Goal: Task Accomplishment & Management: Manage account settings

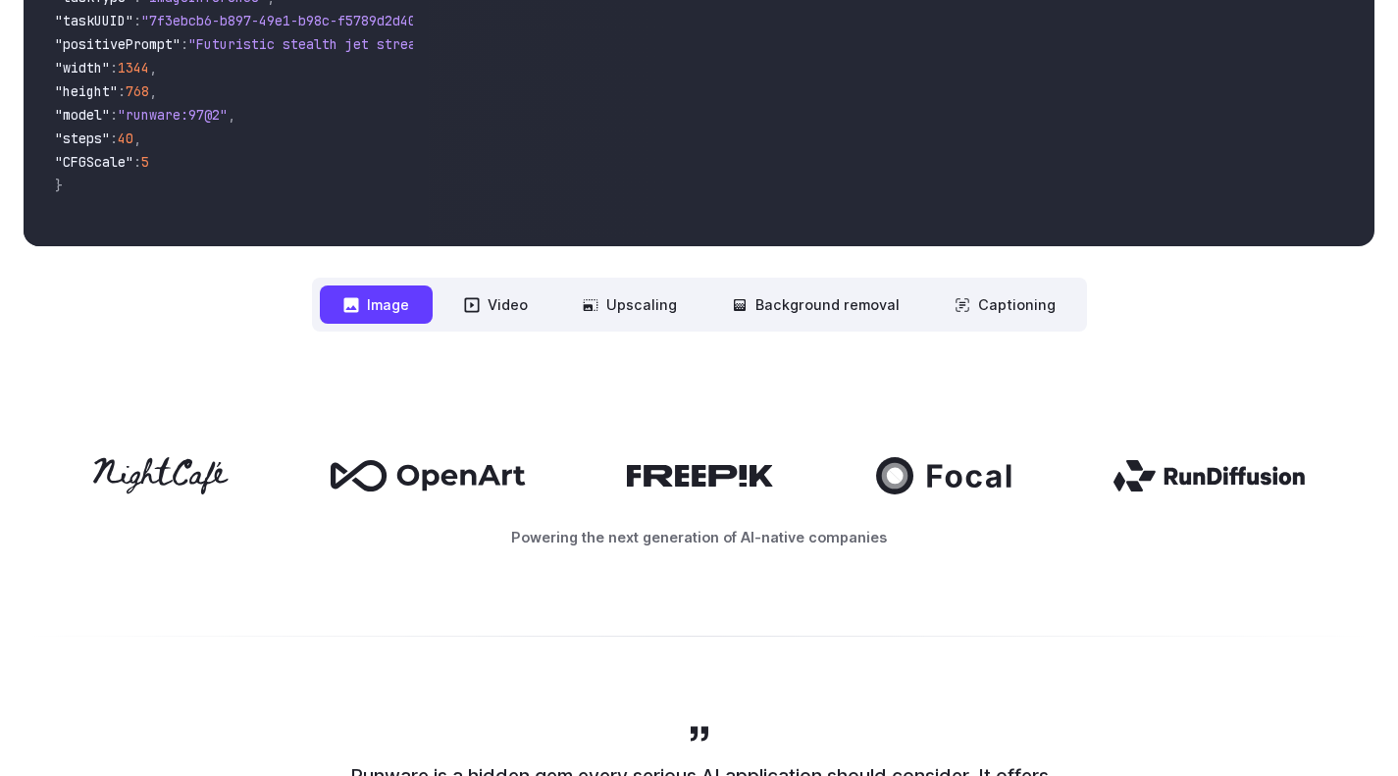
scroll to position [707, 0]
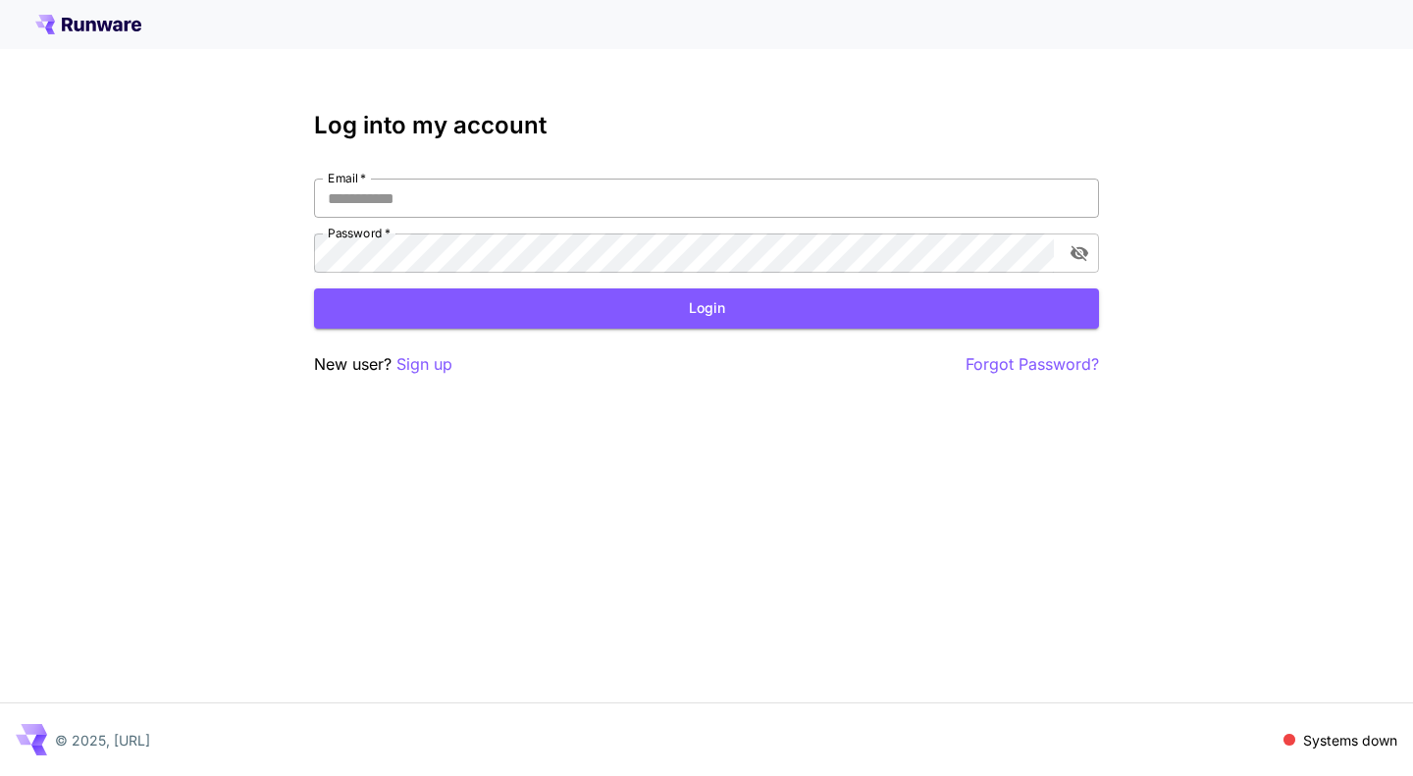
click at [587, 189] on input "Email   *" at bounding box center [706, 198] width 785 height 39
type input "**********"
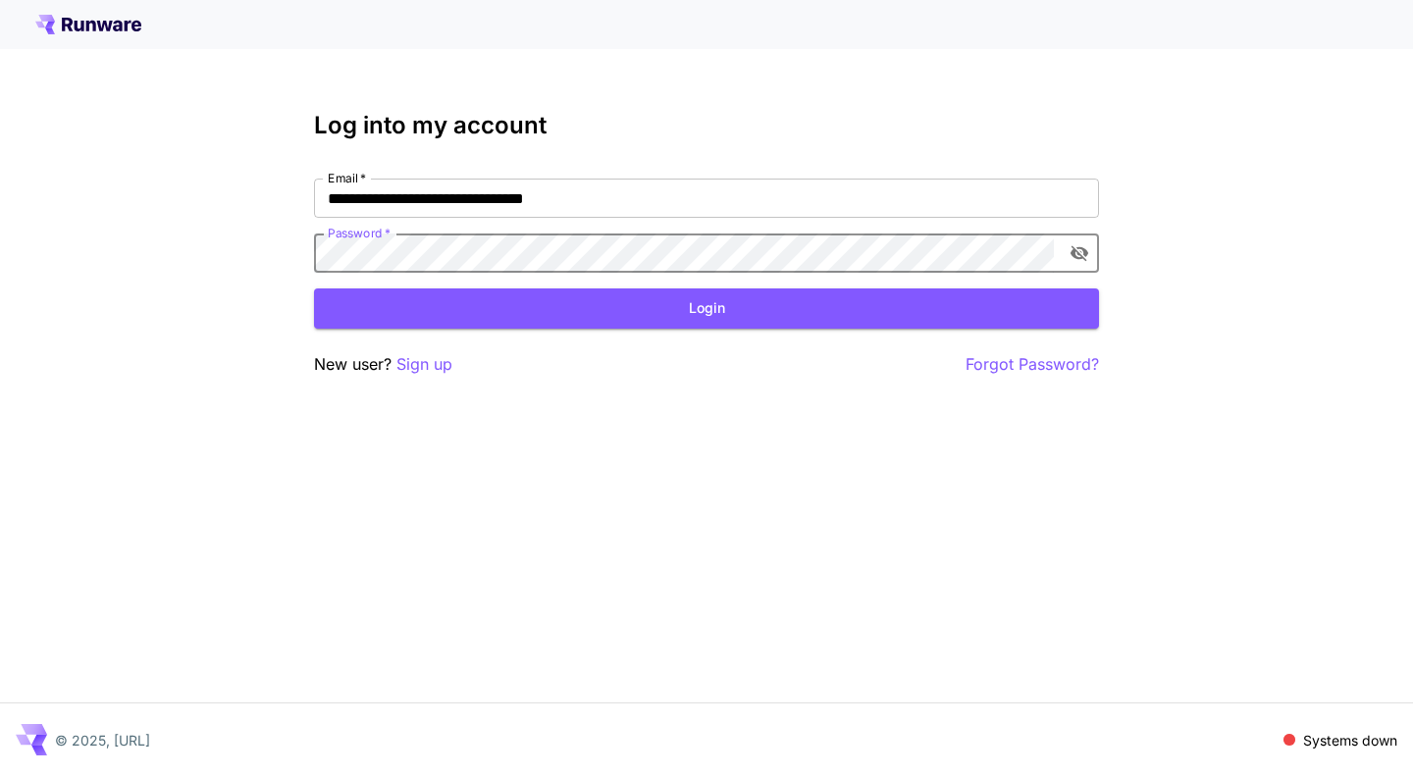
click button "Login" at bounding box center [706, 308] width 785 height 40
